Goal: Task Accomplishment & Management: Complete application form

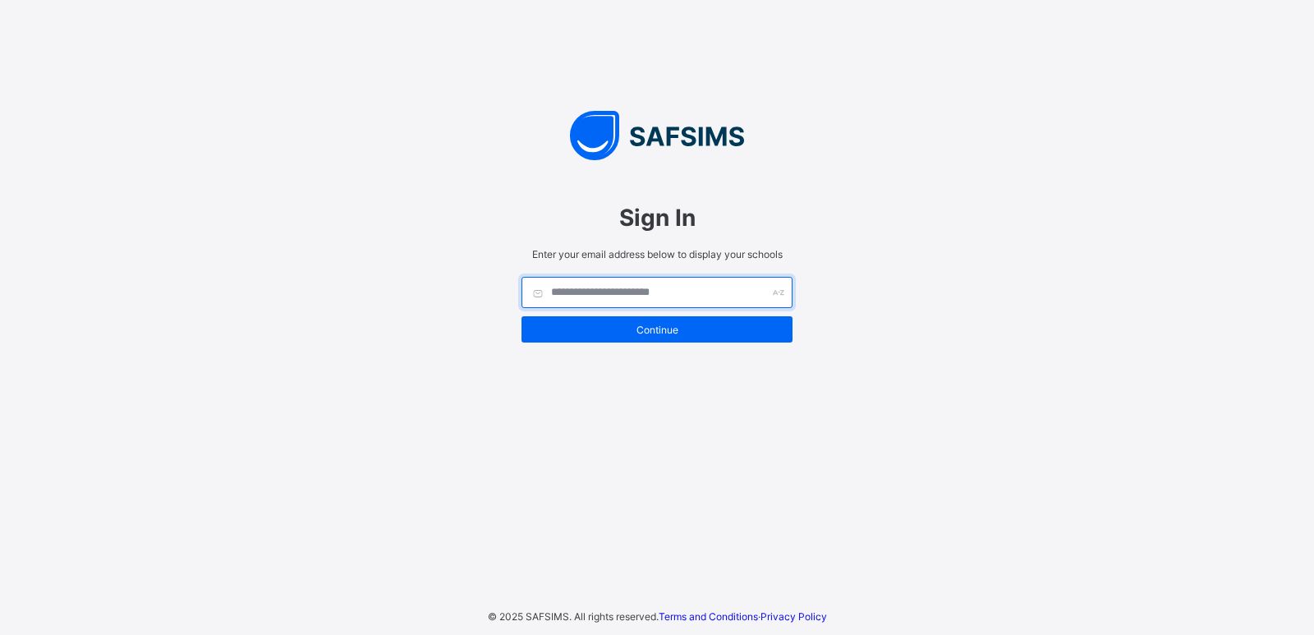
click at [678, 296] on input "text" at bounding box center [657, 292] width 271 height 31
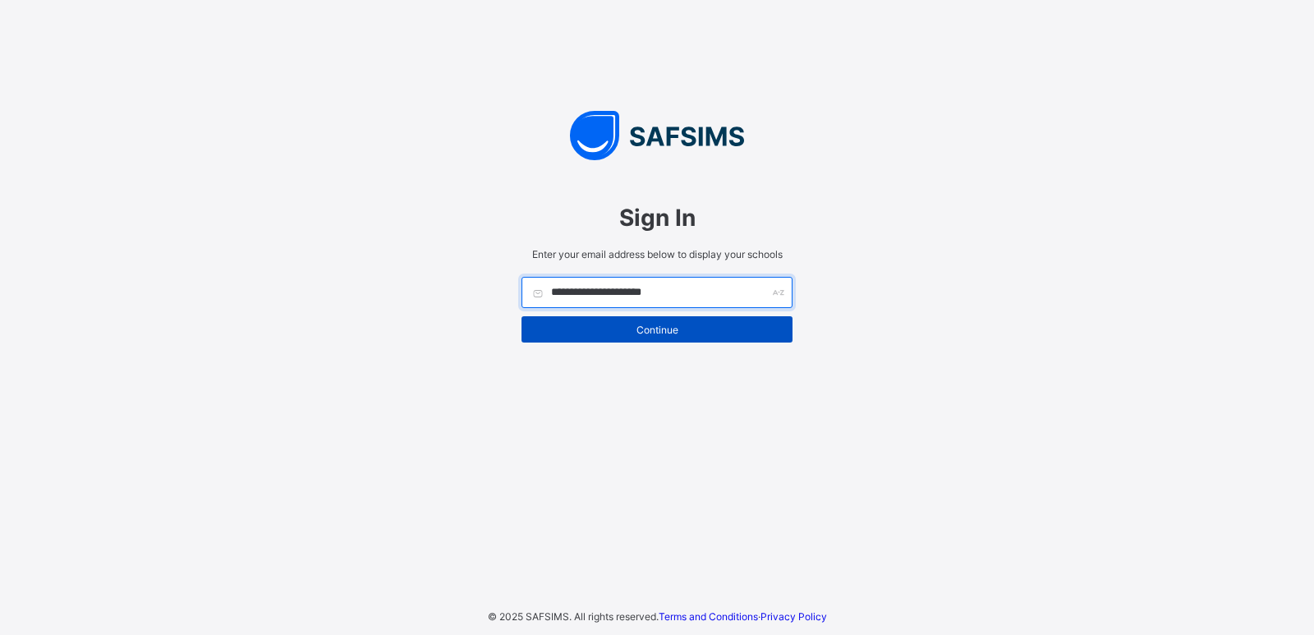
type input "**********"
click at [643, 324] on span "Continue" at bounding box center [657, 330] width 246 height 12
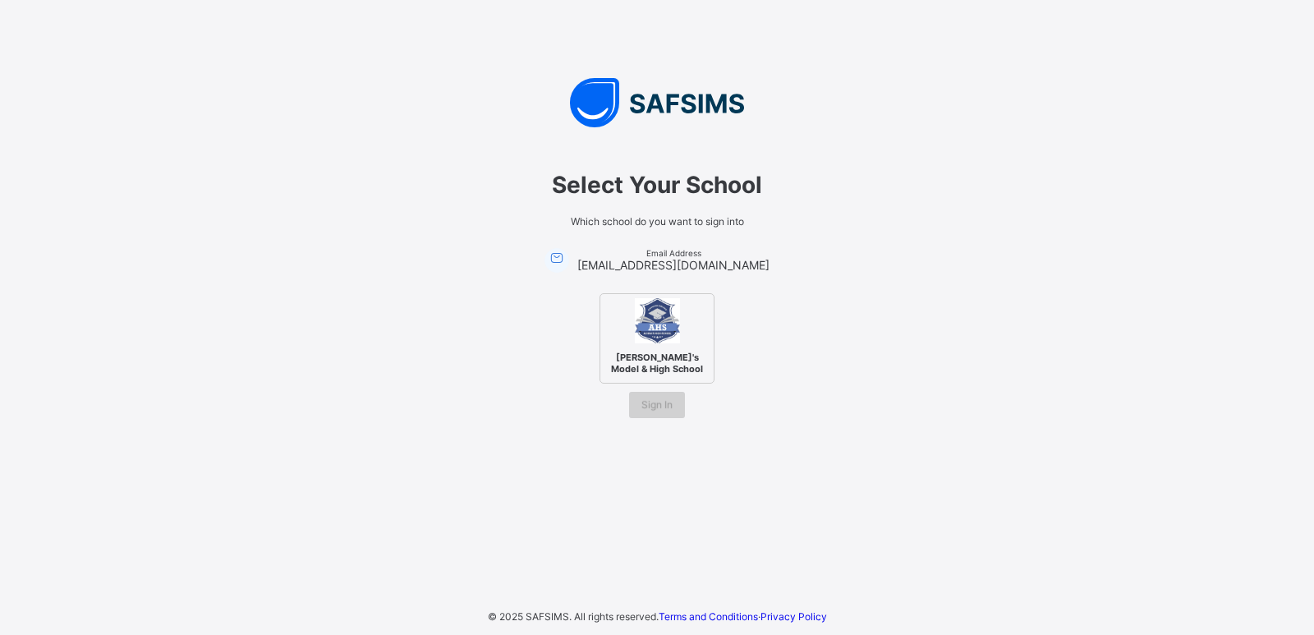
click at [656, 406] on span "Sign In" at bounding box center [656, 404] width 31 height 12
click at [656, 405] on span "Sign In" at bounding box center [656, 404] width 31 height 12
click at [655, 404] on span "Sign In" at bounding box center [656, 404] width 31 height 12
click at [671, 407] on span "Sign In" at bounding box center [656, 404] width 31 height 12
click at [656, 338] on img at bounding box center [657, 320] width 45 height 45
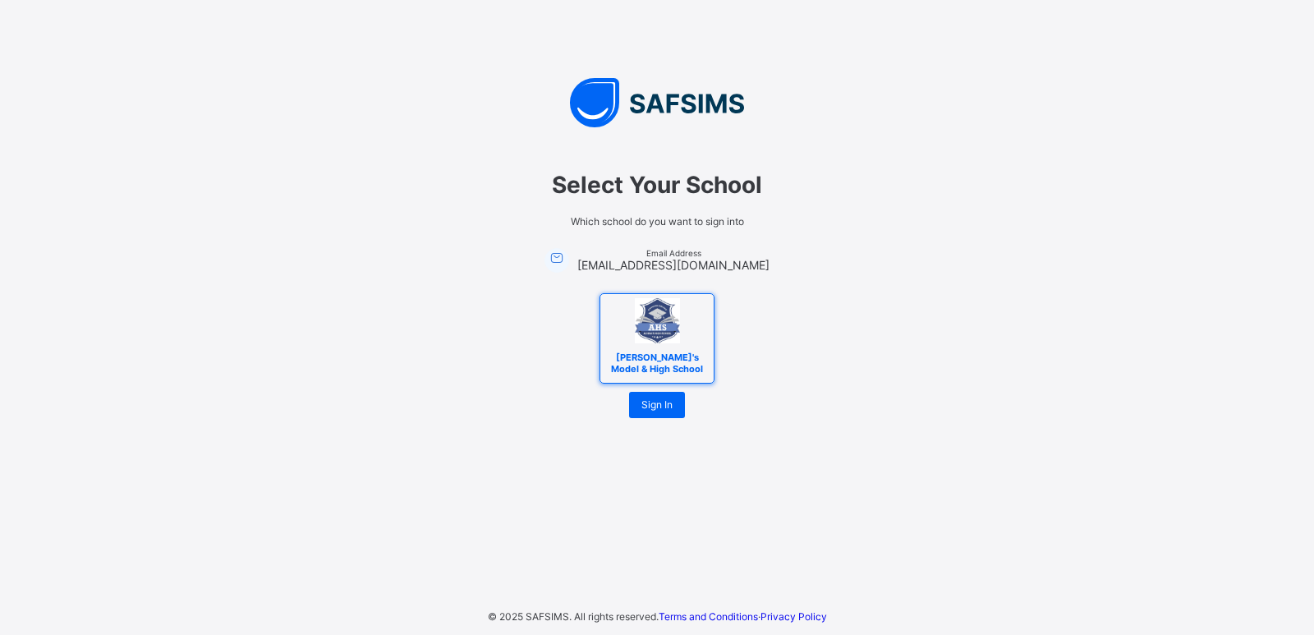
click at [657, 352] on span "Alvina's Model & High School" at bounding box center [657, 362] width 100 height 31
click at [671, 352] on span "Alvina's Model & High School" at bounding box center [657, 362] width 100 height 31
click at [697, 313] on div "Alvina's Model & High School" at bounding box center [657, 338] width 115 height 90
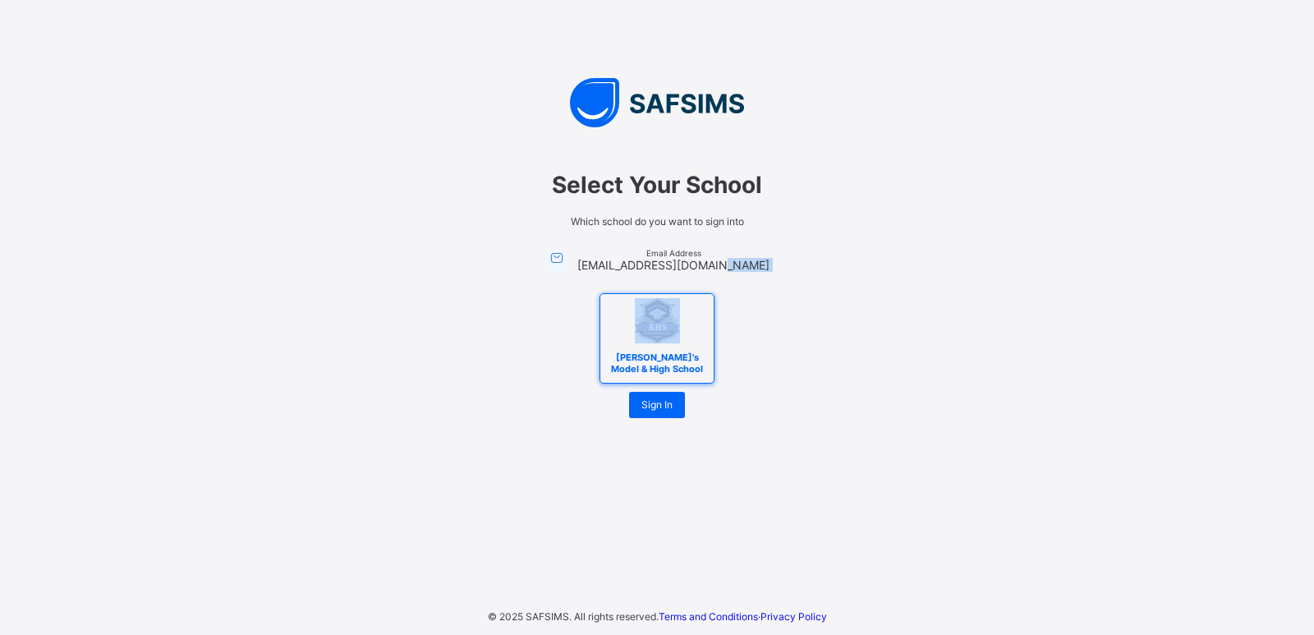
click at [697, 313] on div "Alvina's Model & High School" at bounding box center [657, 338] width 115 height 90
click at [696, 363] on span "Alvina's Model & High School" at bounding box center [657, 362] width 100 height 31
click at [666, 404] on span "Sign In" at bounding box center [656, 404] width 31 height 12
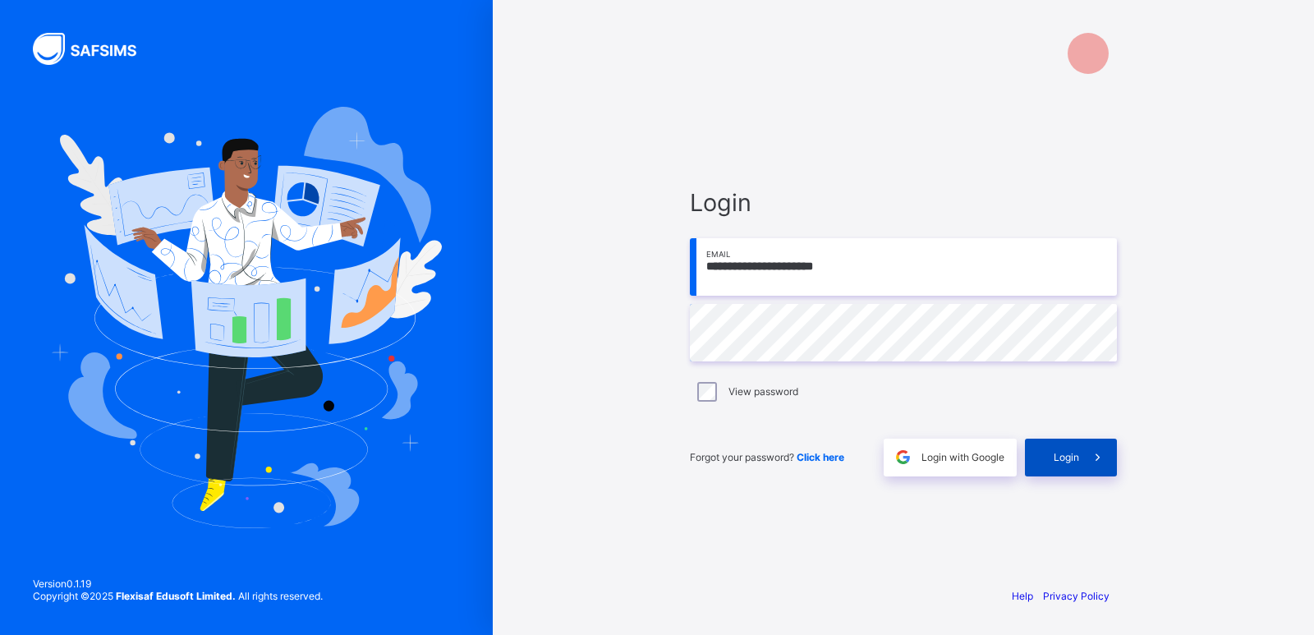
click at [1077, 458] on span "Login" at bounding box center [1066, 457] width 25 height 12
click at [1083, 458] on span at bounding box center [1098, 458] width 38 height 38
click at [1063, 457] on span "Login" at bounding box center [1066, 457] width 25 height 12
click at [988, 51] on div at bounding box center [969, 53] width 41 height 41
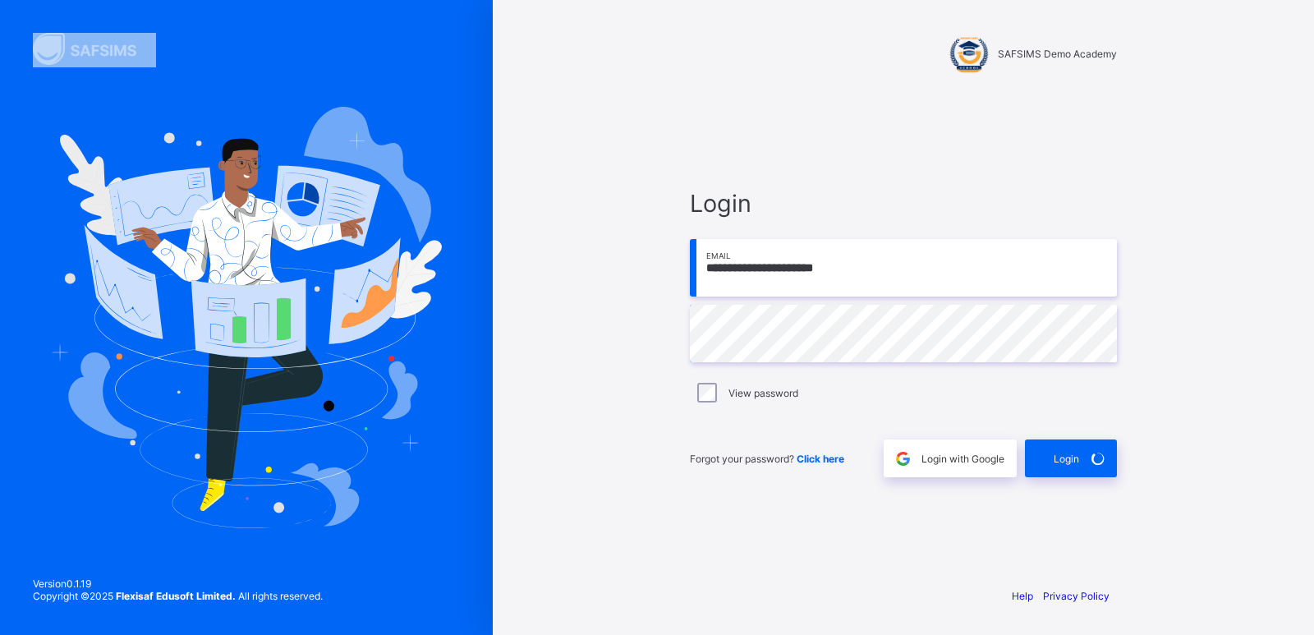
click at [988, 51] on div at bounding box center [969, 53] width 41 height 41
click at [1065, 460] on span "Login" at bounding box center [1066, 459] width 25 height 12
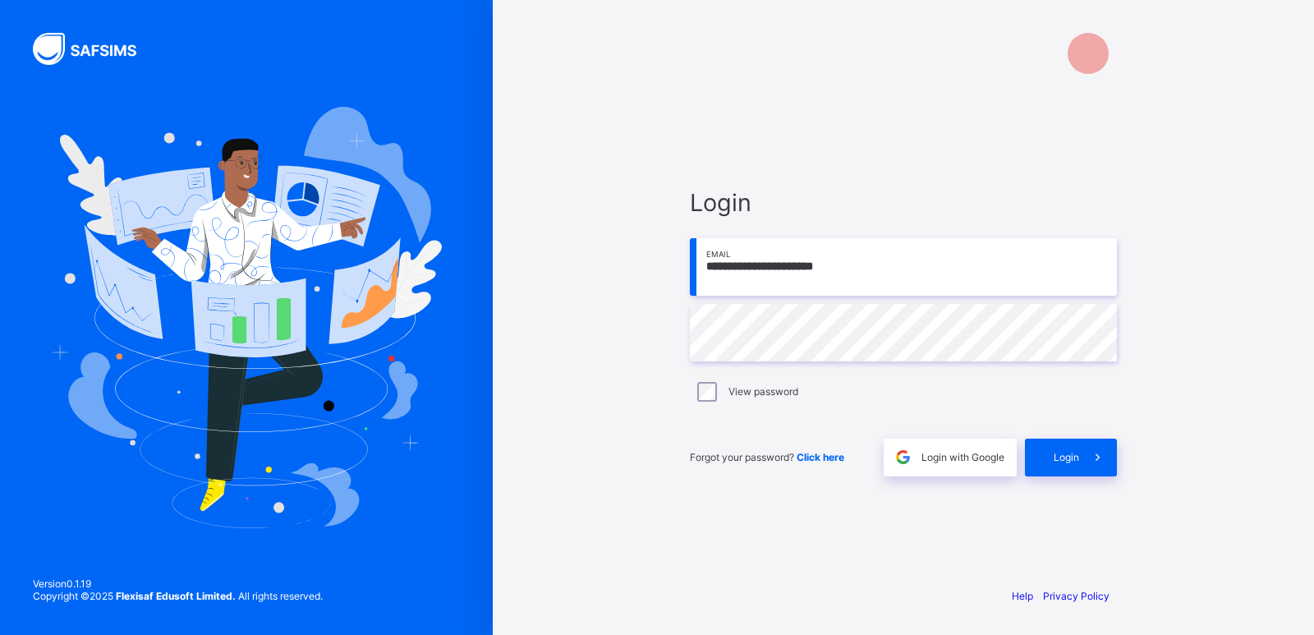
click at [1091, 48] on div at bounding box center [1088, 53] width 41 height 41
click at [50, 46] on img at bounding box center [94, 49] width 123 height 32
click at [132, 285] on img at bounding box center [246, 317] width 391 height 421
click at [172, 207] on img at bounding box center [246, 317] width 391 height 421
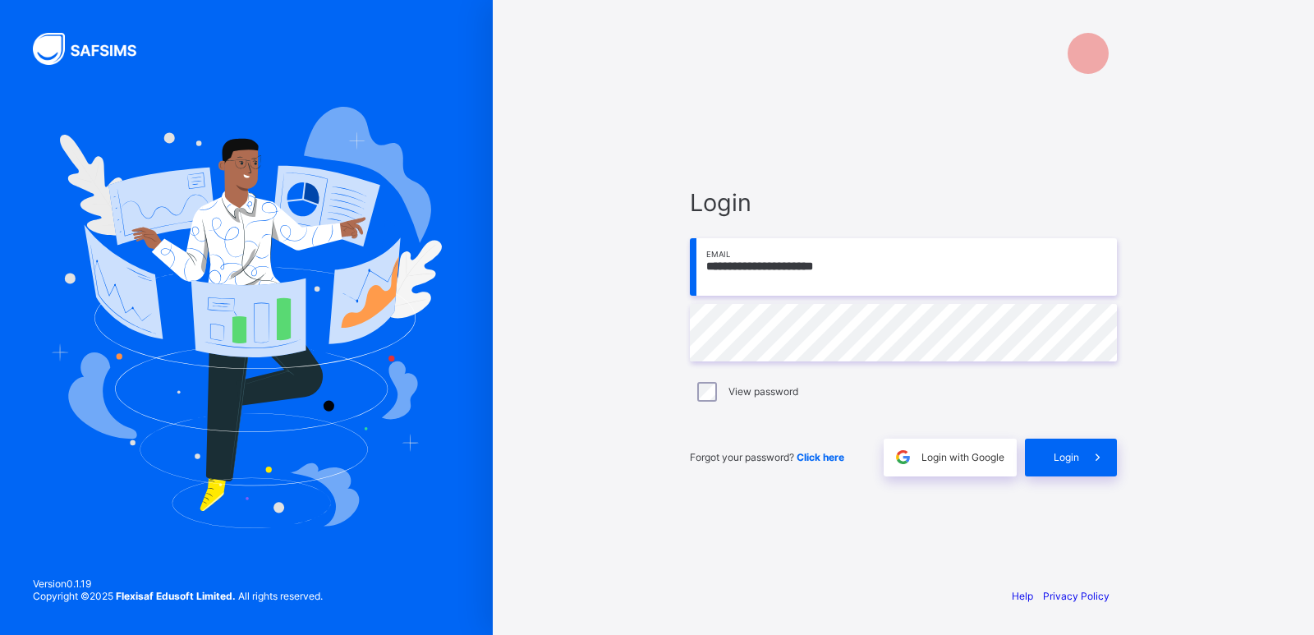
click at [322, 195] on img at bounding box center [246, 317] width 391 height 421
click at [370, 279] on img at bounding box center [246, 317] width 391 height 421
click at [280, 324] on img at bounding box center [246, 317] width 391 height 421
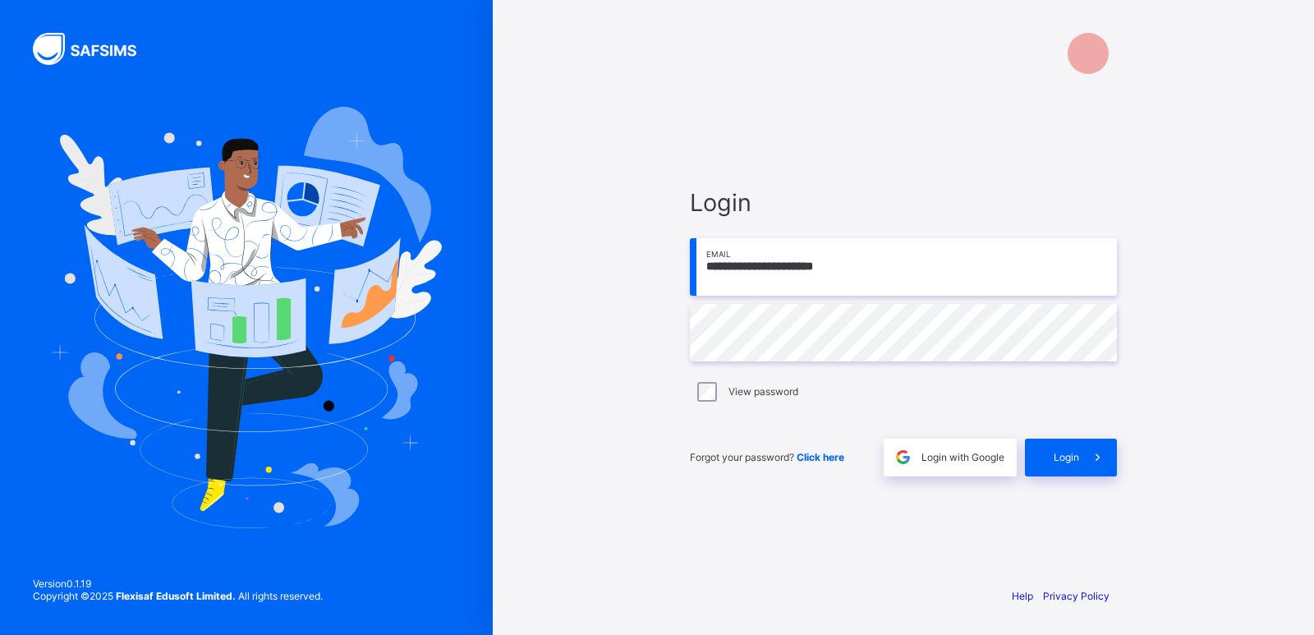
click at [280, 324] on img at bounding box center [246, 317] width 391 height 421
click at [331, 407] on img at bounding box center [246, 317] width 391 height 421
click at [283, 508] on img at bounding box center [246, 317] width 391 height 421
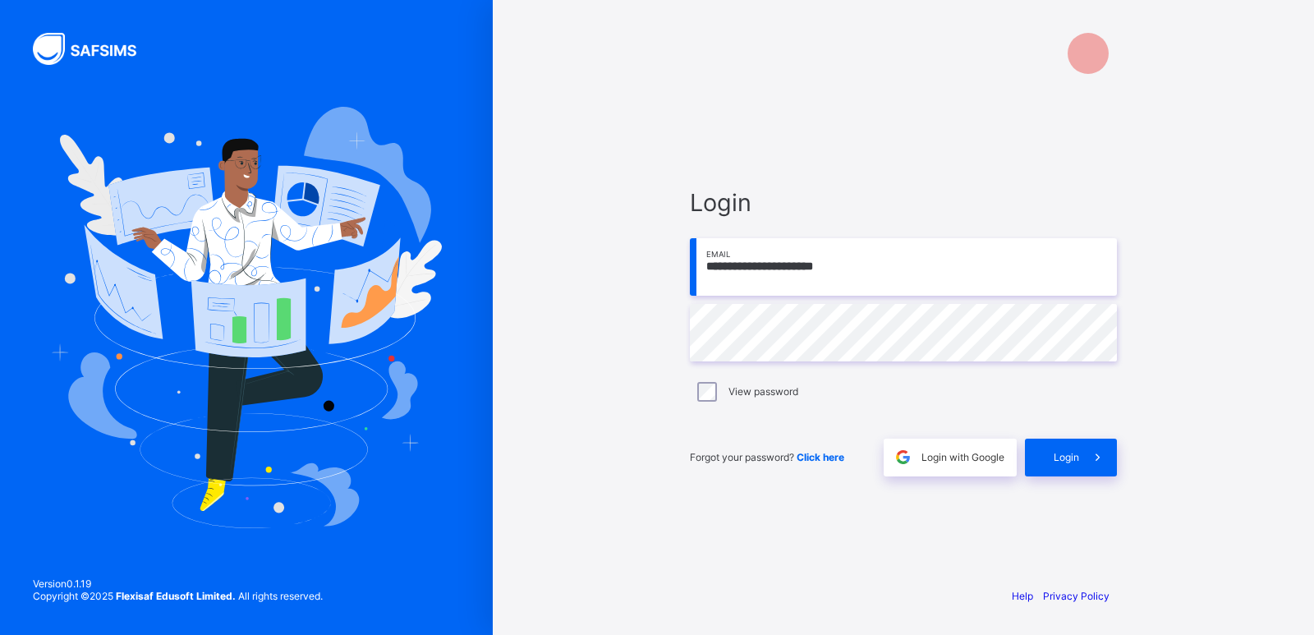
click at [283, 508] on img at bounding box center [246, 317] width 391 height 421
drag, startPoint x: 283, startPoint y: 508, endPoint x: 350, endPoint y: 499, distance: 67.0
click at [350, 499] on img at bounding box center [246, 317] width 391 height 421
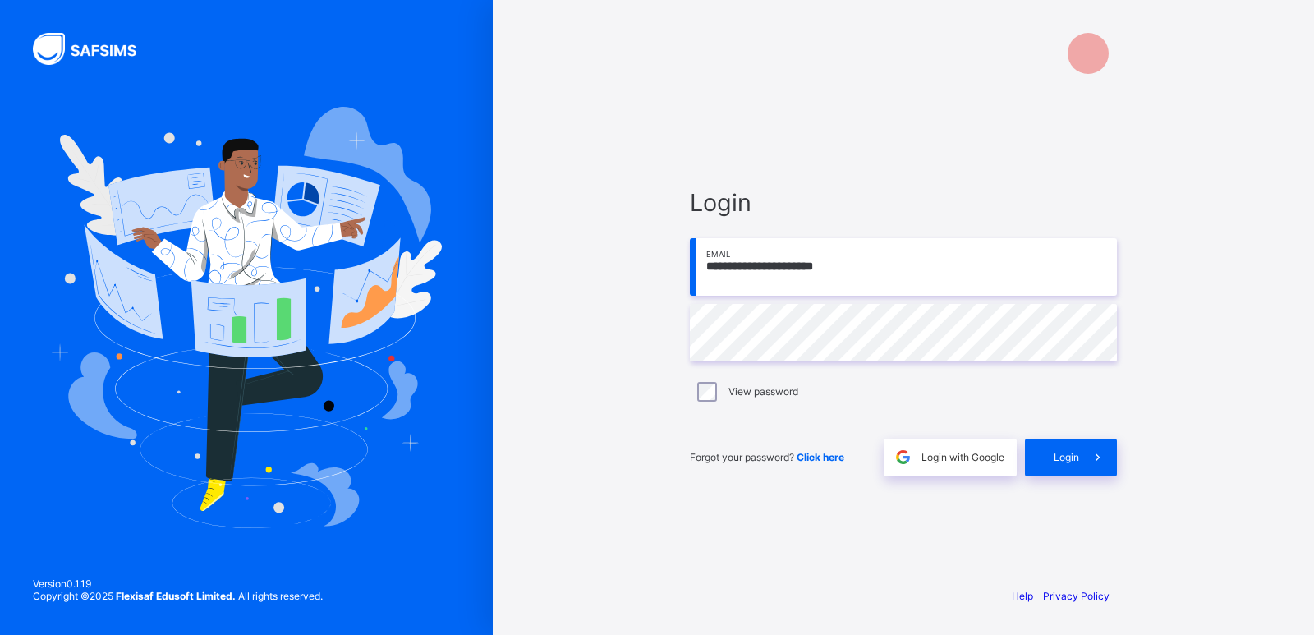
click at [131, 53] on img at bounding box center [94, 49] width 123 height 32
click at [993, 160] on div "**********" at bounding box center [904, 333] width 460 height 481
drag, startPoint x: 1289, startPoint y: 1, endPoint x: 673, endPoint y: 549, distance: 824.9
click at [673, 549] on div "**********" at bounding box center [903, 317] width 493 height 635
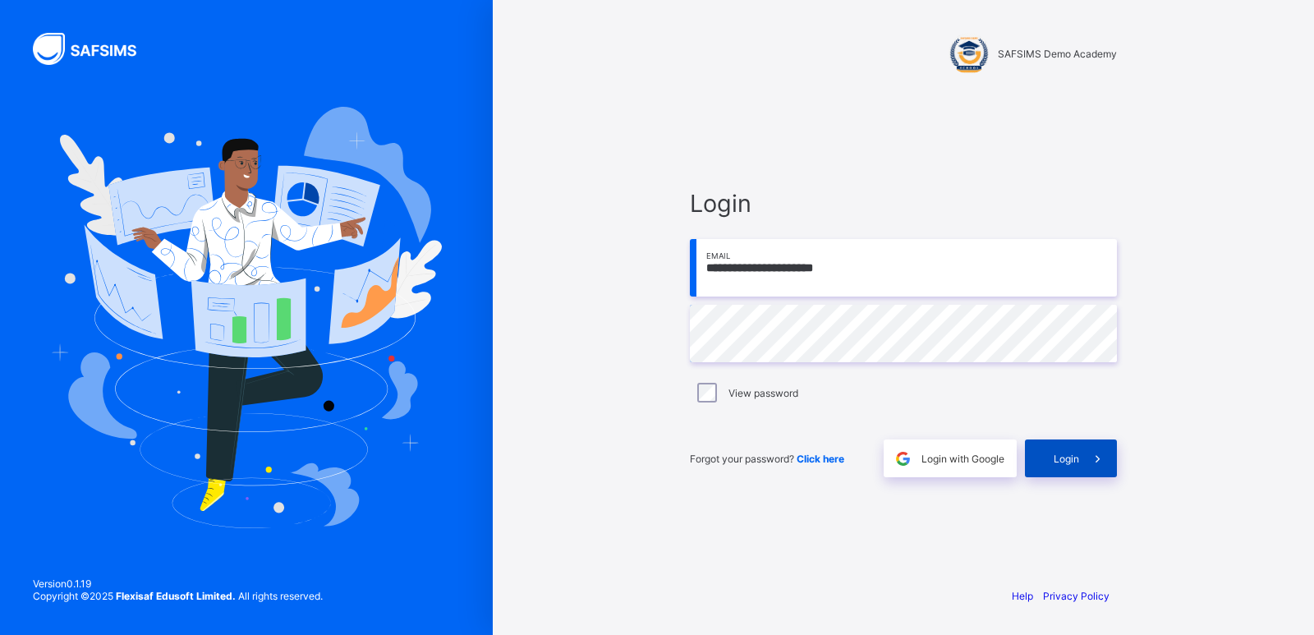
click at [1073, 453] on span "Login" at bounding box center [1066, 459] width 25 height 12
